Goal: Check status: Check status

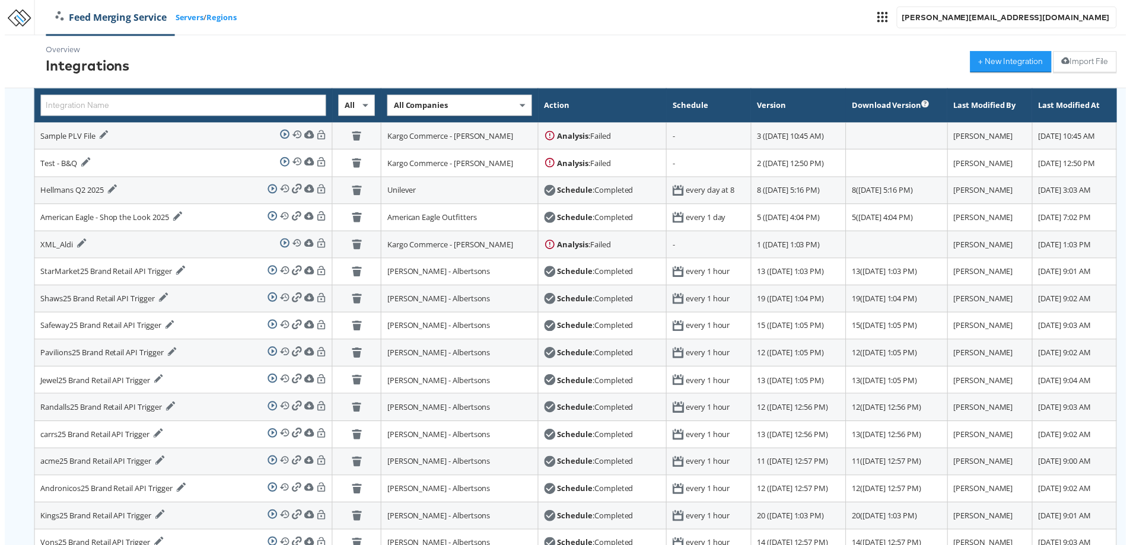
click at [699, 66] on div "Overview Integrations + New Integration Import File" at bounding box center [569, 62] width 1139 height 53
click at [677, 0] on div "Feed Merging Service Servers / Regions [PERSON_NAME][EMAIL_ADDRESS][DOMAIN_NAME]" at bounding box center [584, 17] width 1109 height 35
click at [704, 64] on div "Overview Integrations + New Integration Import File" at bounding box center [569, 62] width 1139 height 53
click at [733, 78] on div "Overview Integrations + New Integration Import File" at bounding box center [569, 62] width 1139 height 53
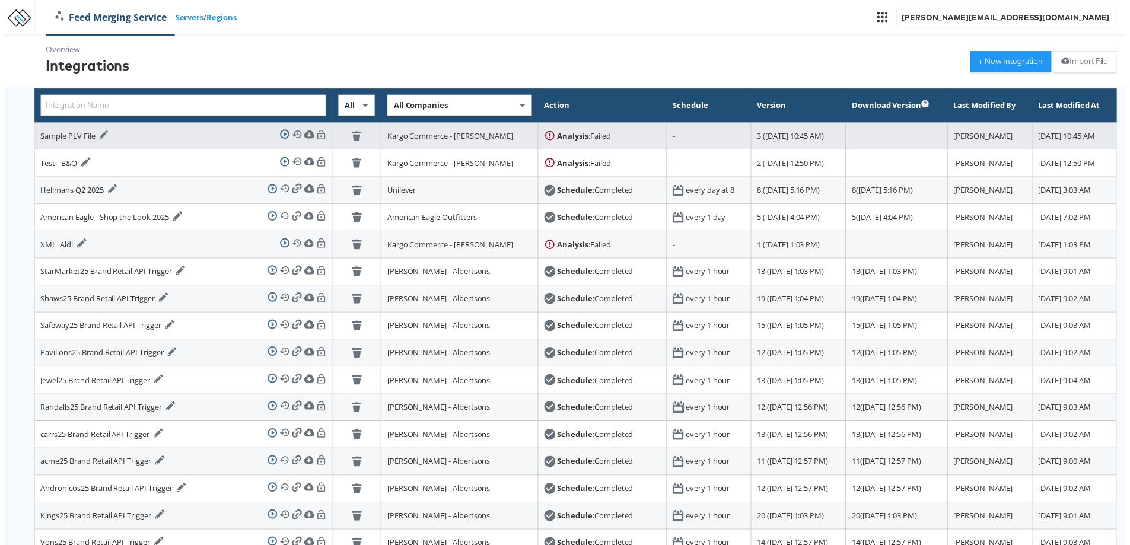
click at [1056, 135] on td "[DATE] 10:45 AM" at bounding box center [1078, 136] width 85 height 27
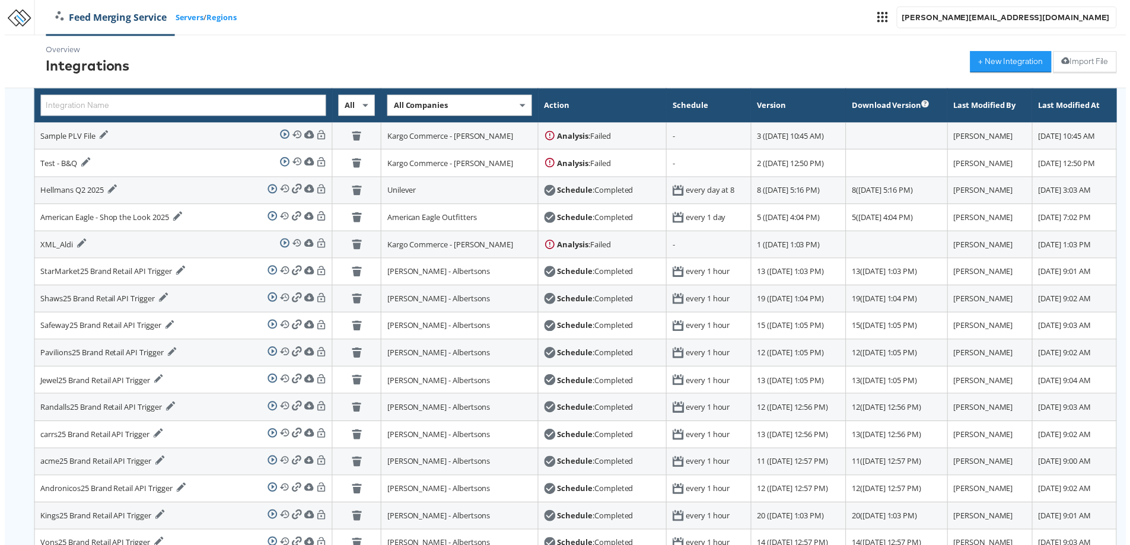
click at [1043, 112] on th "Last Modified At" at bounding box center [1078, 107] width 85 height 34
click at [1042, 104] on th "Last Modified At" at bounding box center [1078, 107] width 85 height 34
click at [464, 66] on div "Overview Integrations + New Integration Import File" at bounding box center [569, 62] width 1139 height 53
click at [891, 16] on icon at bounding box center [885, 17] width 11 height 11
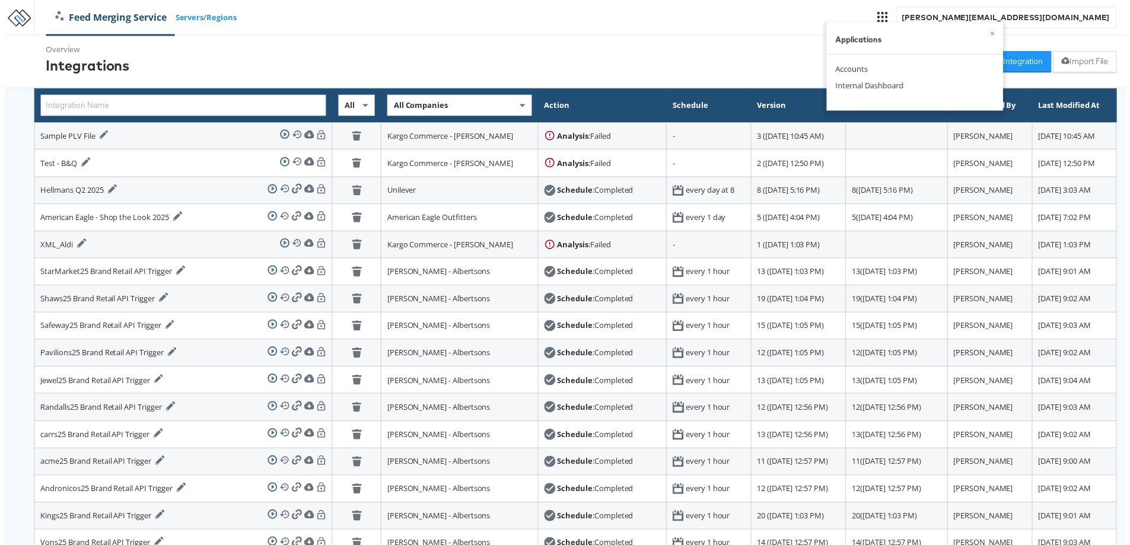
click at [459, 56] on div "Overview Integrations + New Integration Import File" at bounding box center [569, 62] width 1139 height 53
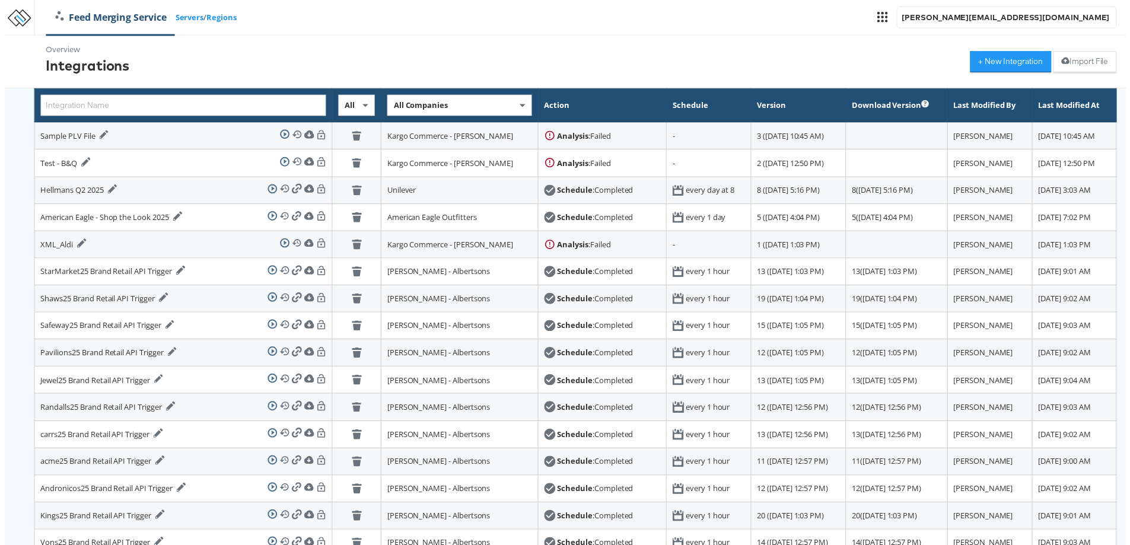
click at [22, 444] on div "Overview Integrations + New Integration Import File All All Companies Action Sc…" at bounding box center [569, 438] width 1139 height 805
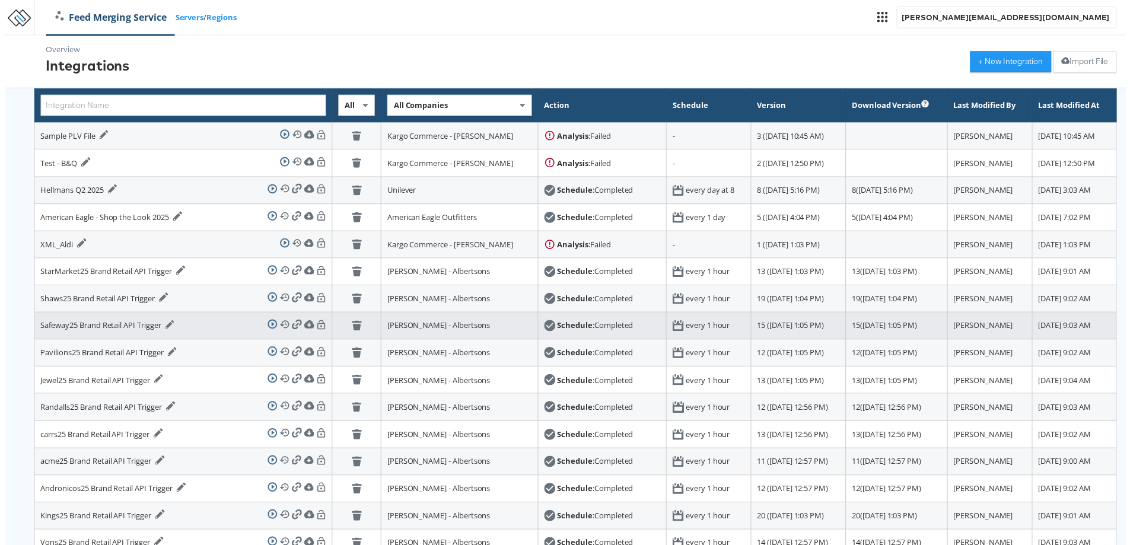
click at [752, 329] on td "15 ([DATE] 1:05 PM)" at bounding box center [800, 328] width 96 height 27
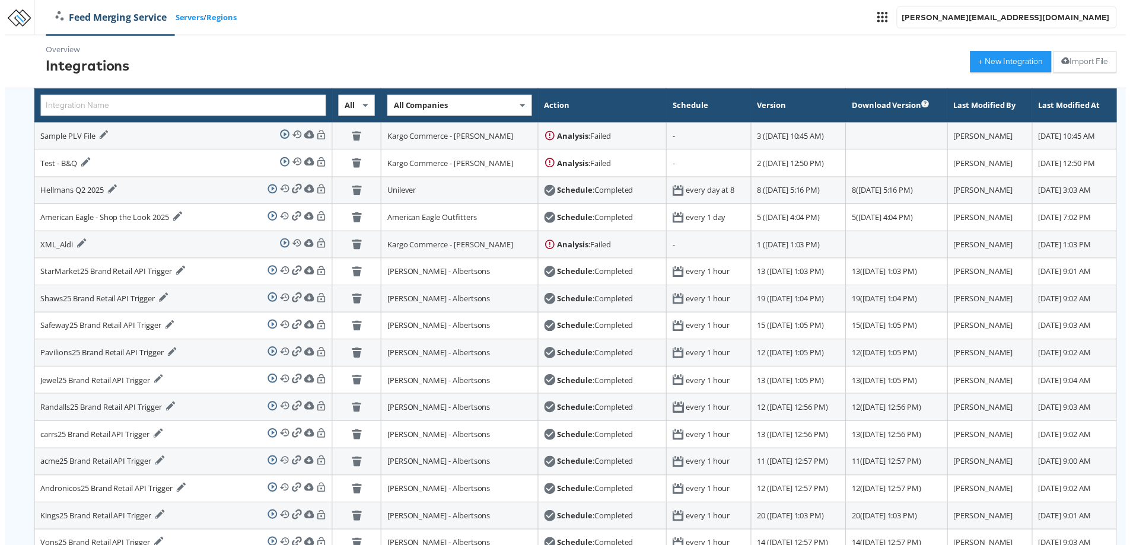
click at [752, 108] on th "Version" at bounding box center [800, 107] width 96 height 34
click at [657, 71] on div "Overview Integrations + New Integration Import File" at bounding box center [569, 62] width 1139 height 53
